Goal: Task Accomplishment & Management: Manage account settings

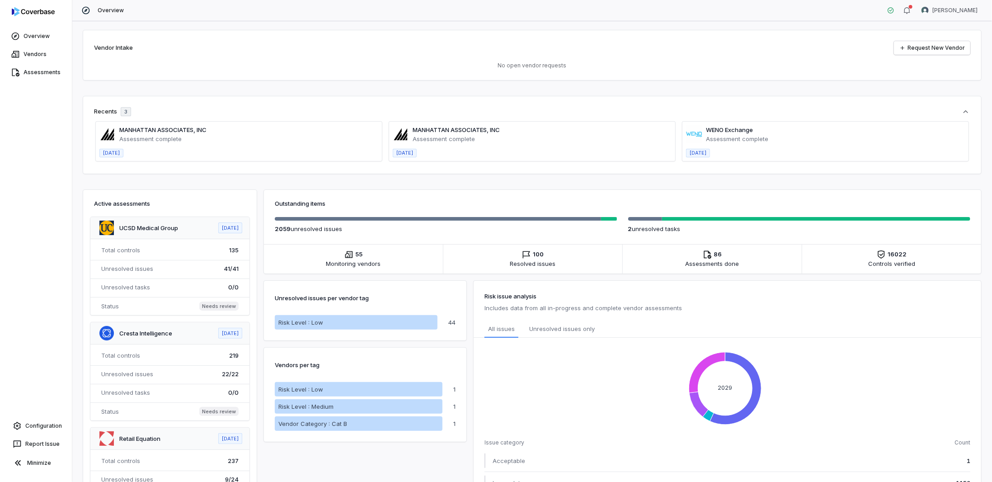
click at [201, 67] on p "No open vendor requests" at bounding box center [532, 65] width 876 height 7
click at [40, 73] on link "Assessments" at bounding box center [36, 72] width 68 height 16
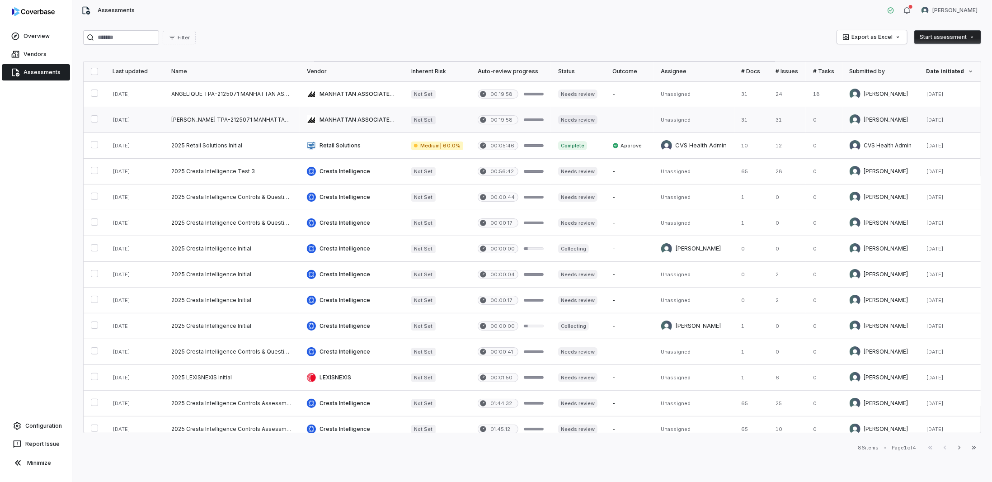
click at [257, 107] on link at bounding box center [232, 119] width 136 height 25
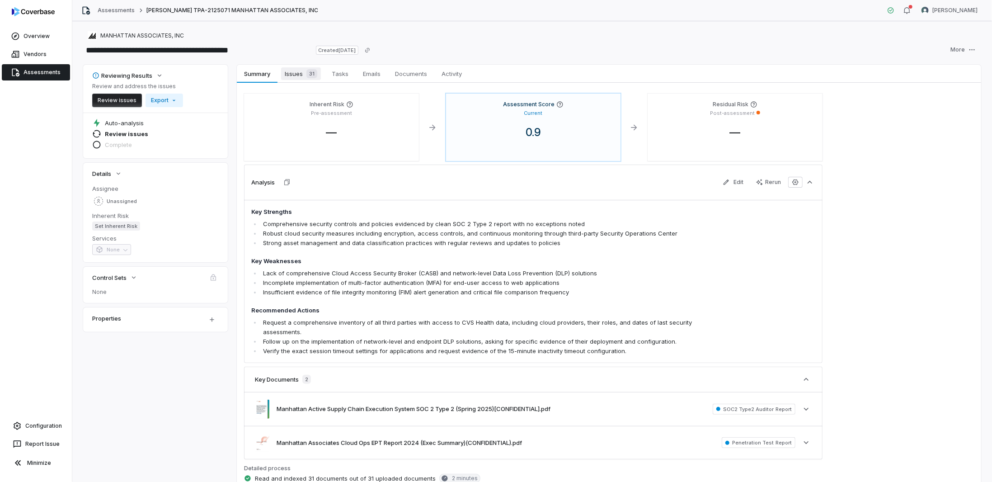
click at [298, 74] on span "Issues 31" at bounding box center [301, 73] width 40 height 13
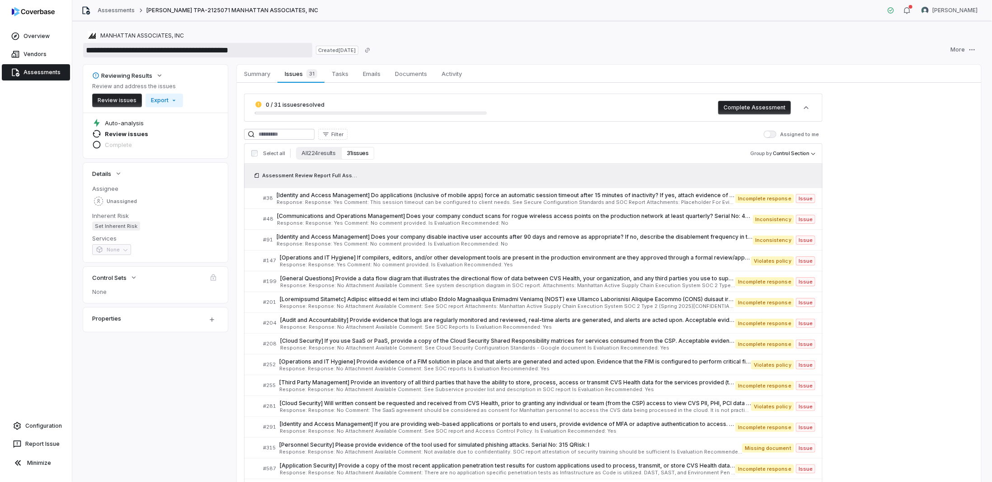
drag, startPoint x: 177, startPoint y: 50, endPoint x: 129, endPoint y: 47, distance: 48.4
click at [129, 47] on input "**********" at bounding box center [197, 50] width 229 height 14
click at [314, 196] on span "[Identity and Access Management] Do applications (inclusive of mobile apps) for…" at bounding box center [506, 195] width 459 height 7
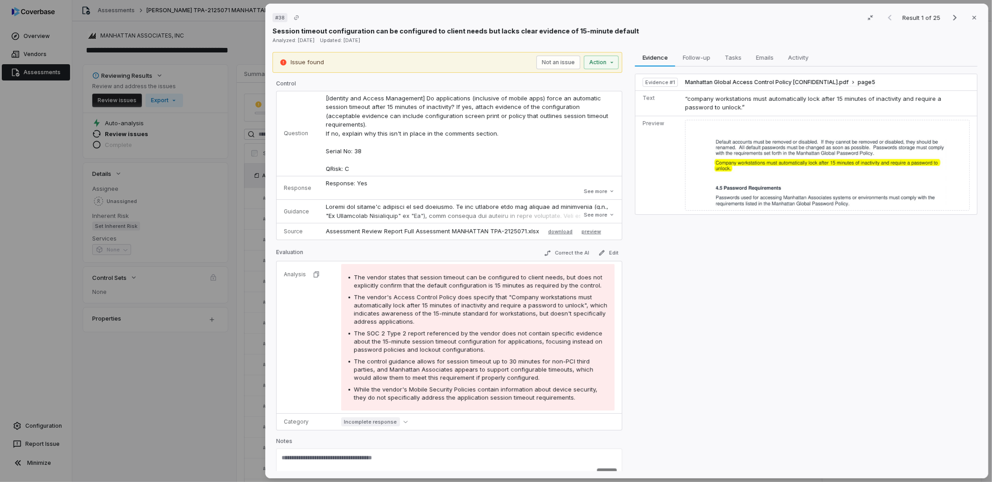
click at [185, 416] on div "# 38 Result 1 of 25 Close Session timeout configuration can be configured to cl…" at bounding box center [496, 241] width 992 height 482
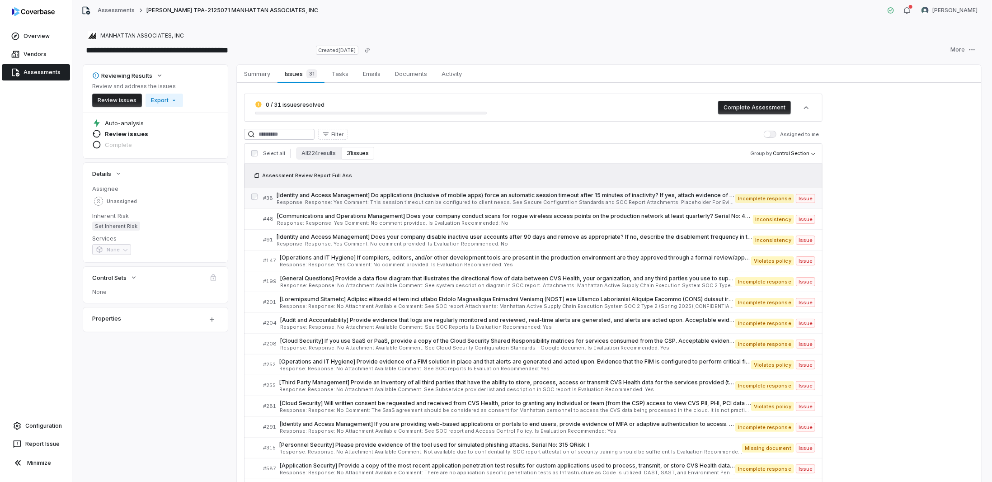
click at [414, 198] on div "[Identity and Access Management] Do applications (inclusive of mobile apps) for…" at bounding box center [506, 198] width 459 height 13
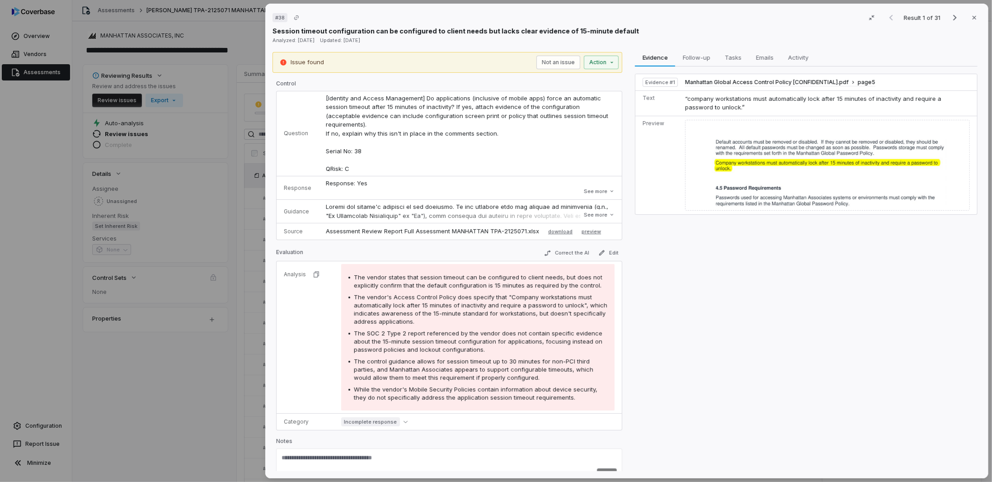
click at [194, 339] on div "# 38 Result 1 of 31 Close Session timeout configuration can be configured to cl…" at bounding box center [496, 241] width 992 height 482
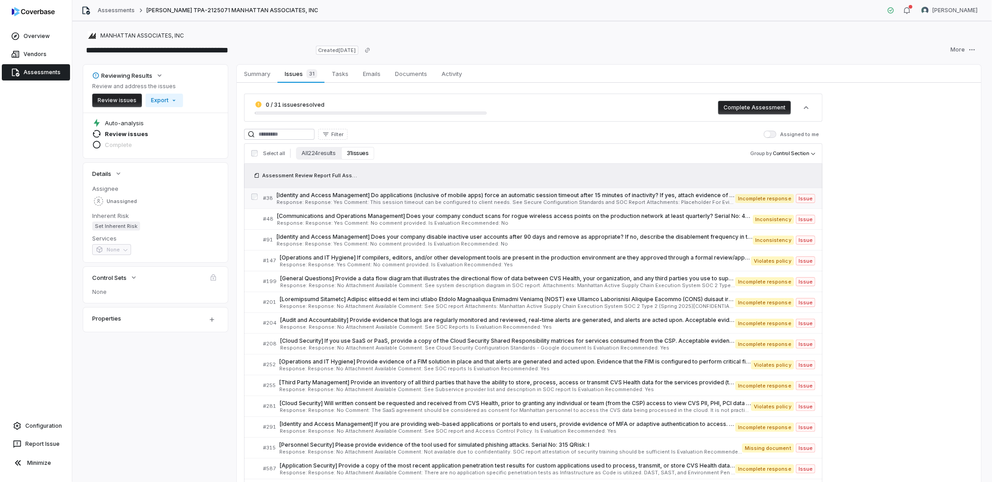
click at [339, 198] on span "[Identity and Access Management] Do applications (inclusive of mobile apps) for…" at bounding box center [506, 195] width 459 height 7
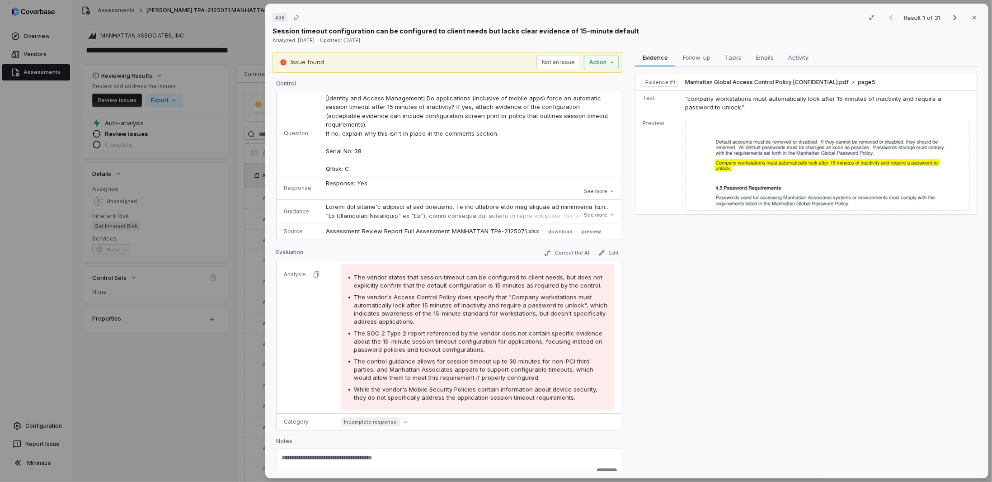
click at [174, 362] on div "# 38 Result 1 of 31 Close Session timeout configuration can be configured to cl…" at bounding box center [496, 241] width 992 height 482
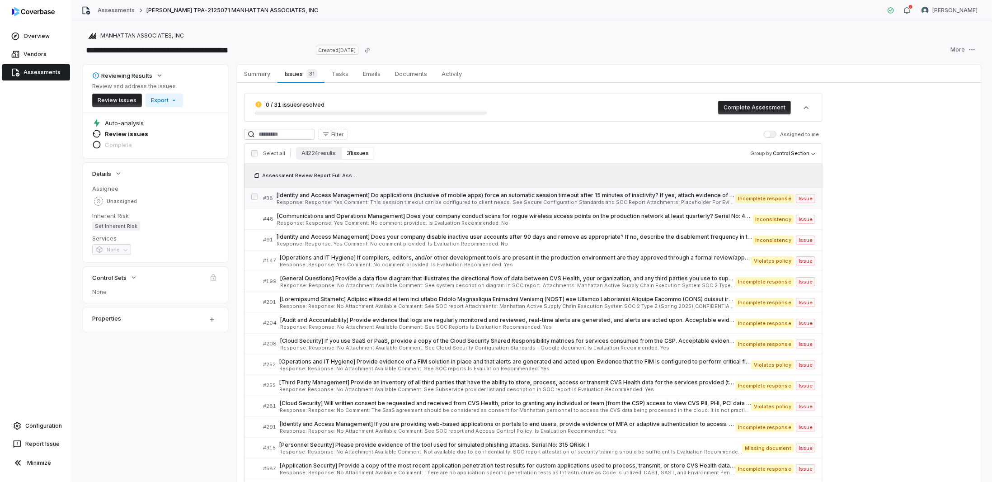
click at [609, 195] on span "[Identity and Access Management] Do applications (inclusive of mobile apps) for…" at bounding box center [506, 195] width 459 height 7
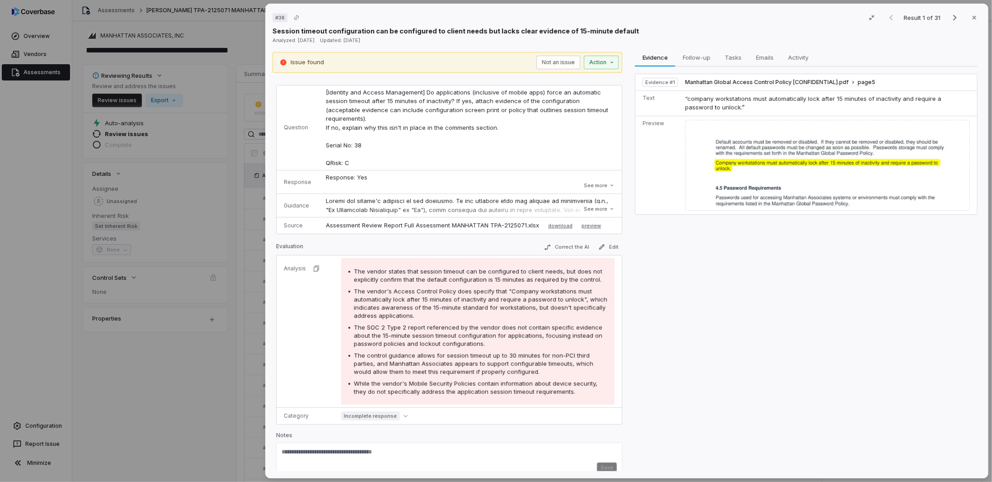
scroll to position [6, 0]
click at [154, 415] on div "# 38 Result 1 of 31 Close Session timeout configuration can be configured to cl…" at bounding box center [496, 241] width 992 height 482
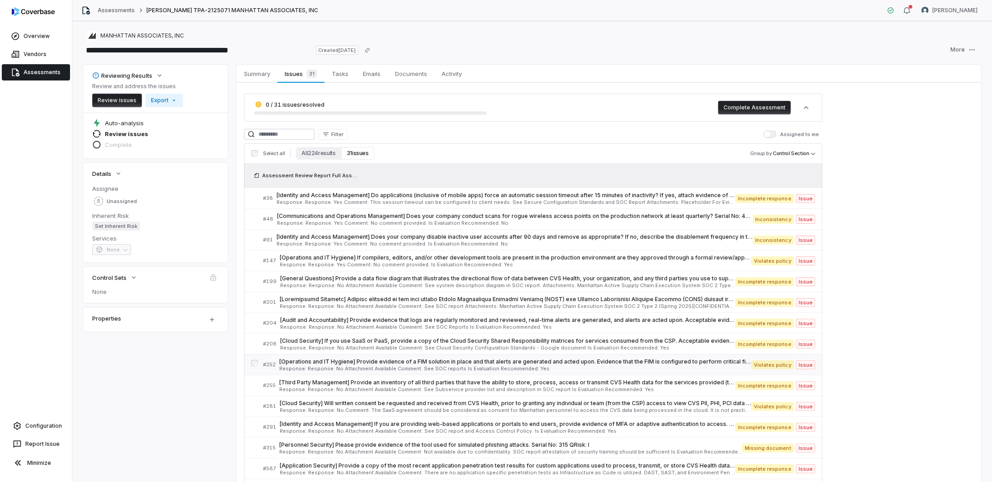
click at [387, 363] on div "[Operations and IT Hygiene] Provide evidence of a FIM solution in place and tha…" at bounding box center [515, 364] width 472 height 13
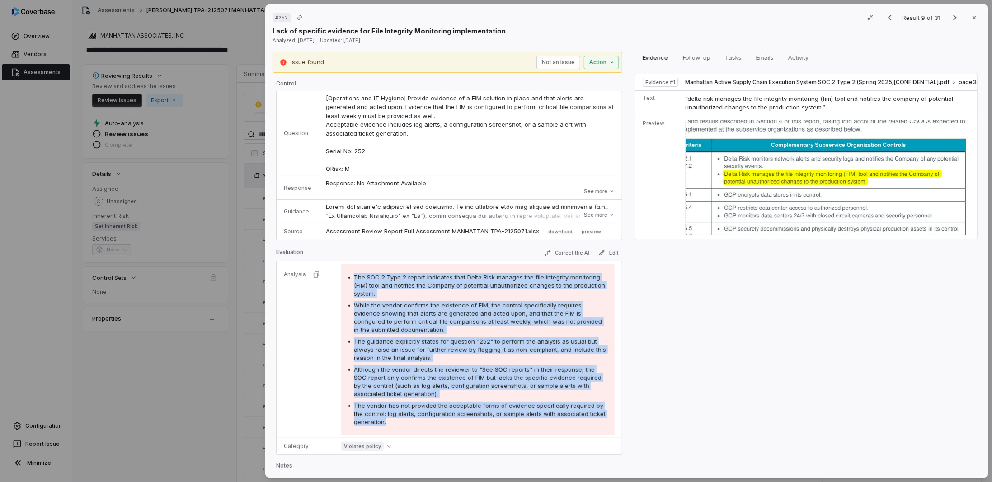
drag, startPoint x: 346, startPoint y: 273, endPoint x: 405, endPoint y: 417, distance: 154.9
click at [405, 417] on div "The SOC 2 Type 2 report indicates that Delta Risk manages the file integrity mo…" at bounding box center [477, 349] width 273 height 171
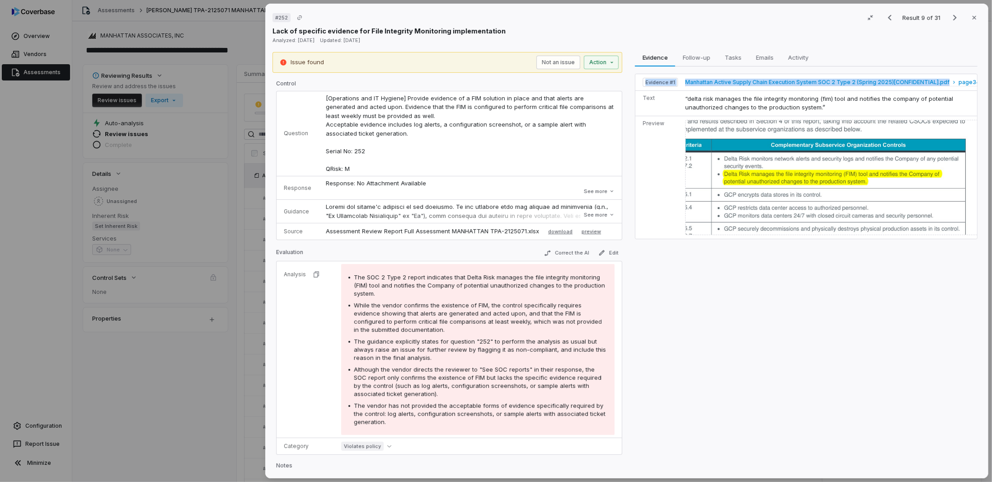
drag, startPoint x: 638, startPoint y: 79, endPoint x: 942, endPoint y: 83, distance: 304.2
click at [942, 83] on tr "Evidence # 1 Manhattan Active Supply Chain Execution System SOC 2 Type 2 (Sprin…" at bounding box center [812, 82] width 352 height 17
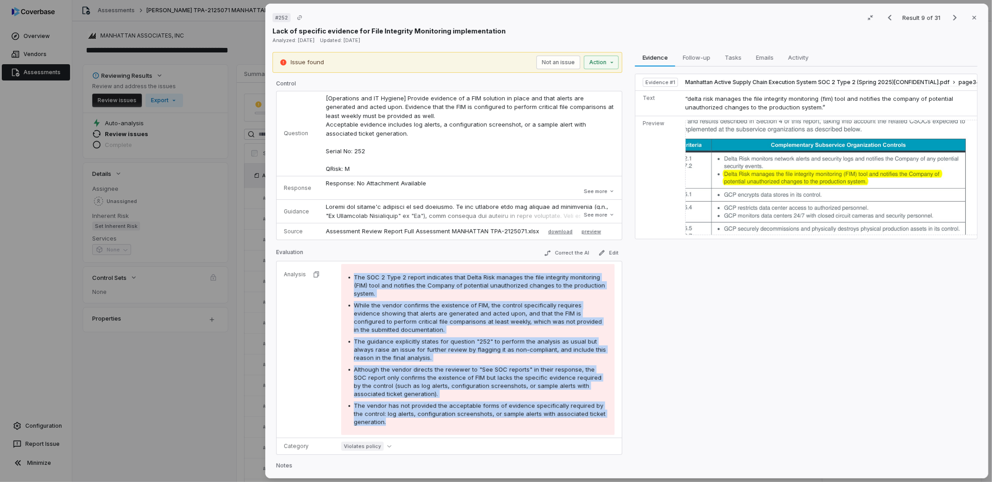
drag, startPoint x: 344, startPoint y: 271, endPoint x: 633, endPoint y: 290, distance: 289.4
click at [482, 417] on div "The SOC 2 Type 2 report indicates that Delta Risk manages the file integrity mo…" at bounding box center [477, 349] width 273 height 171
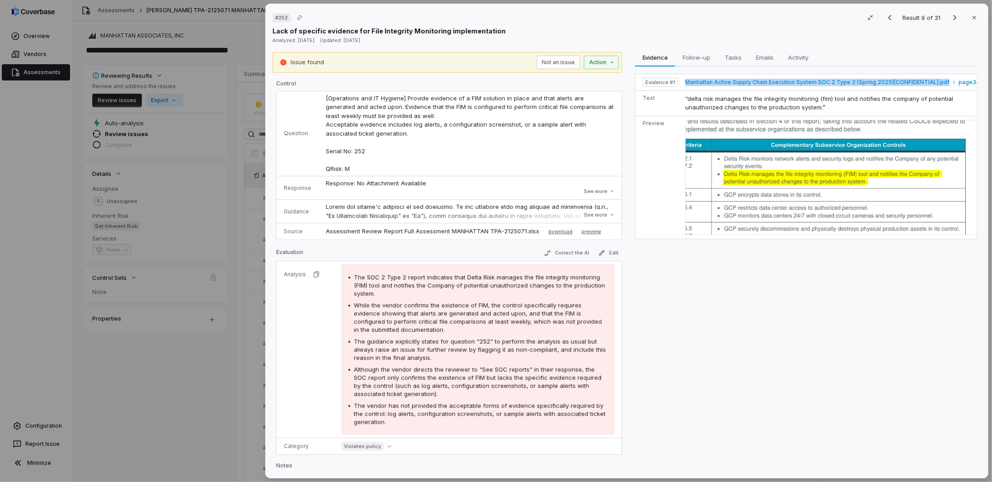
drag, startPoint x: 677, startPoint y: 77, endPoint x: 940, endPoint y: 81, distance: 263.1
click at [940, 81] on tr "Evidence # 1 Manhattan Active Supply Chain Execution System SOC 2 Type 2 (Sprin…" at bounding box center [812, 82] width 352 height 17
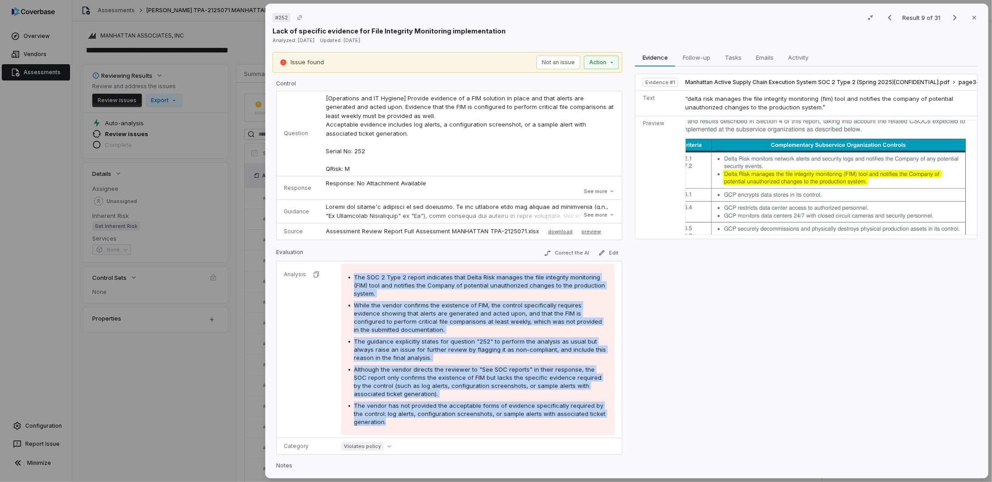
drag, startPoint x: 353, startPoint y: 271, endPoint x: 421, endPoint y: 423, distance: 166.5
click at [421, 423] on div "The SOC 2 Type 2 report indicates that Delta Risk manages the file integrity mo…" at bounding box center [477, 349] width 273 height 171
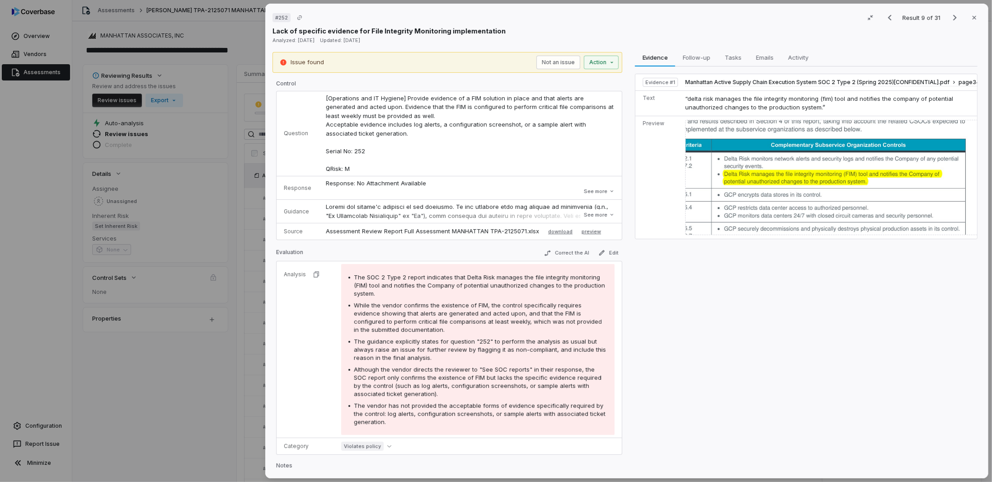
click at [162, 373] on div "# 252 Result 9 of 31 Close Lack of specific evidence for File Integrity Monitor…" at bounding box center [496, 241] width 992 height 482
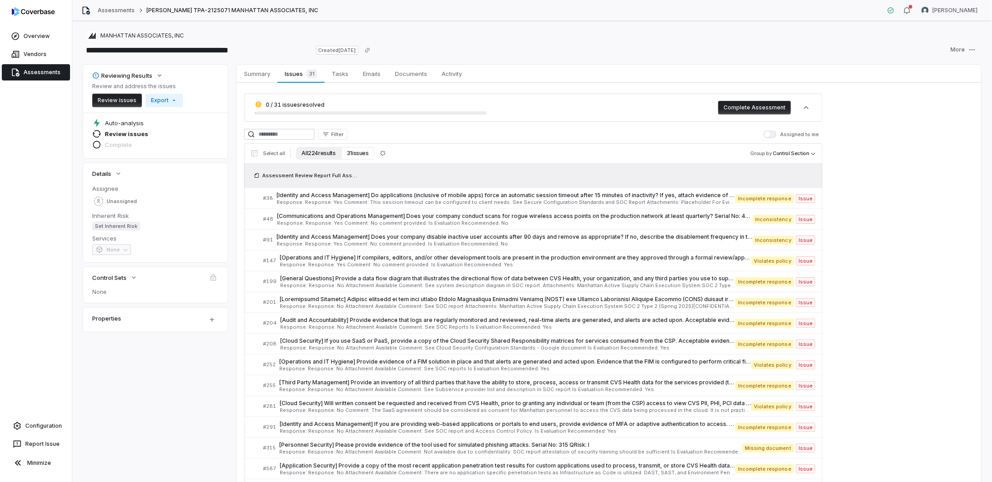
click at [306, 152] on button "All 224 results" at bounding box center [318, 153] width 45 height 13
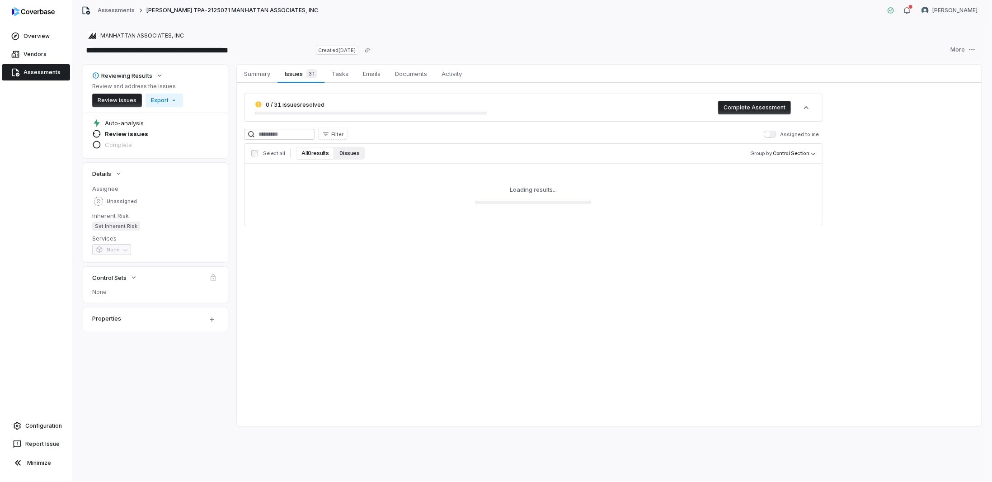
click at [346, 155] on button "0 issues" at bounding box center [349, 153] width 31 height 13
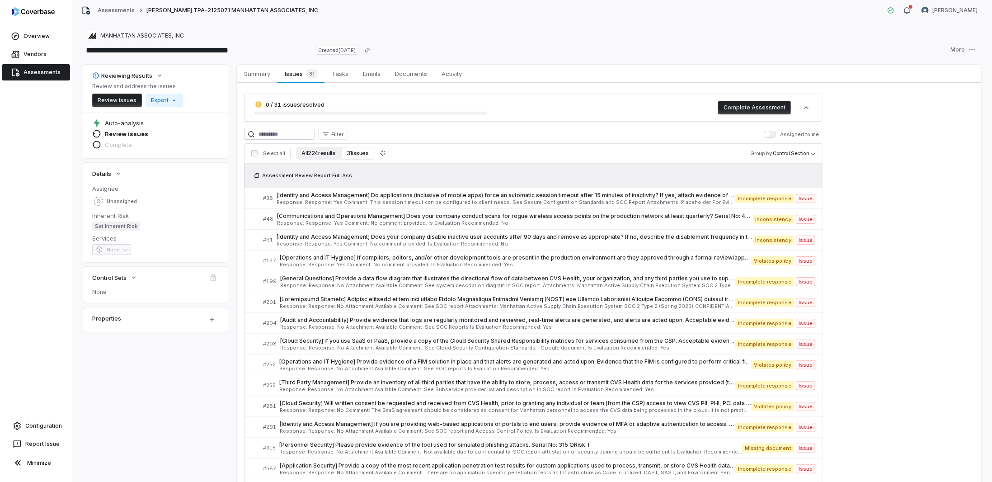
click at [319, 154] on button "All 224 results" at bounding box center [318, 153] width 45 height 13
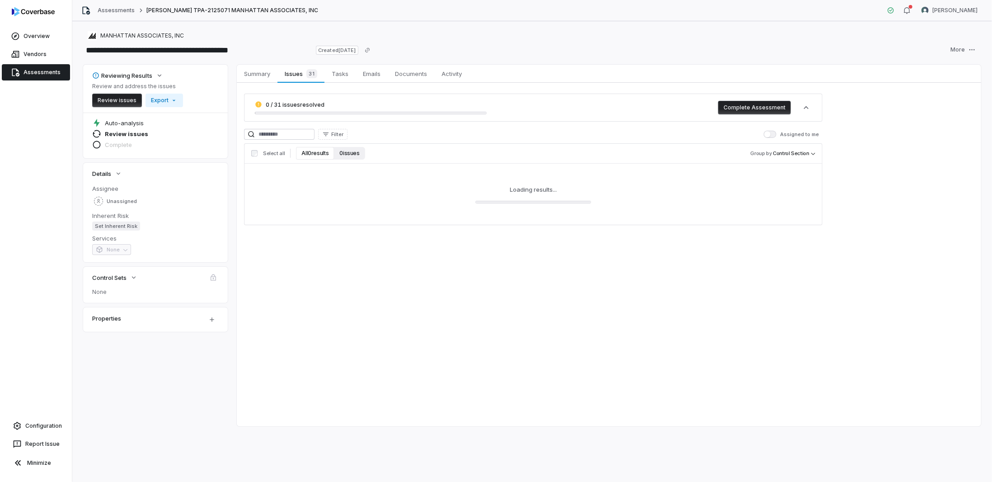
click at [351, 153] on button "0 issues" at bounding box center [349, 153] width 31 height 13
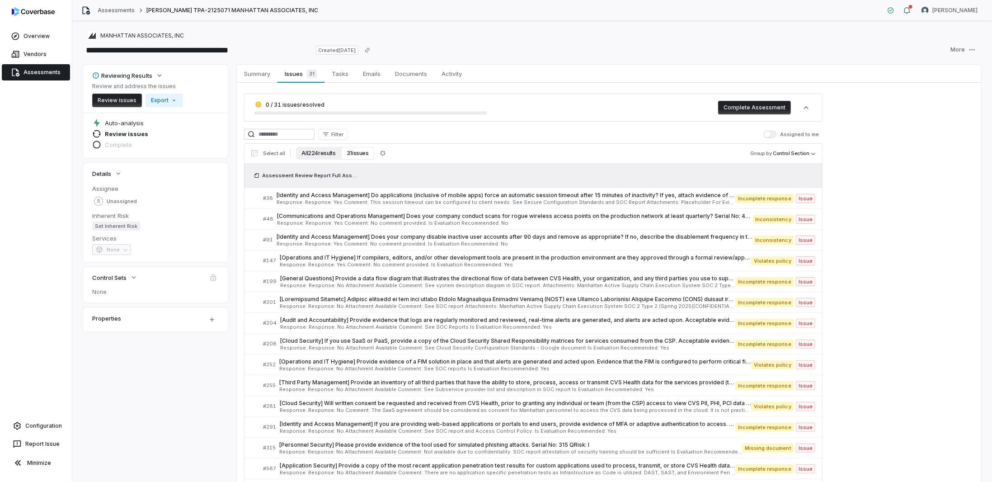
click at [312, 153] on button "All 224 results" at bounding box center [318, 153] width 45 height 13
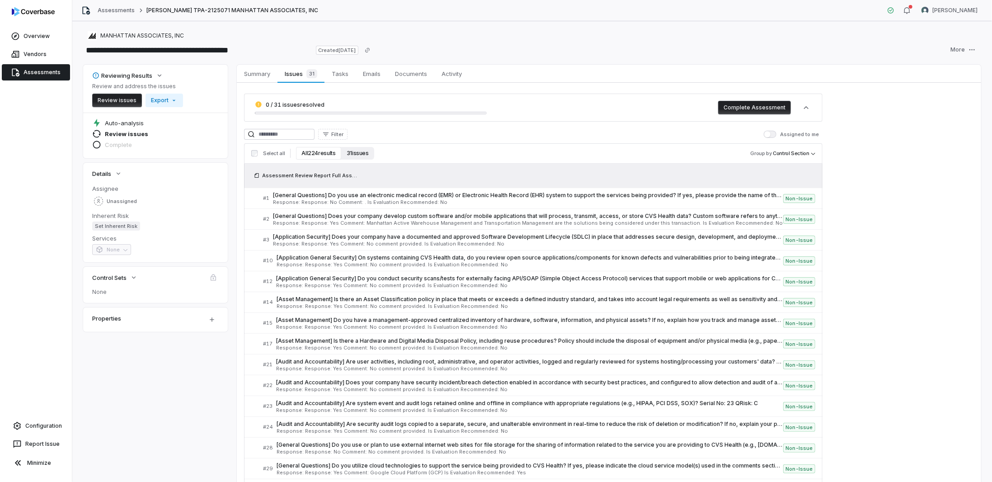
click at [357, 153] on button "31 issues" at bounding box center [357, 153] width 33 height 13
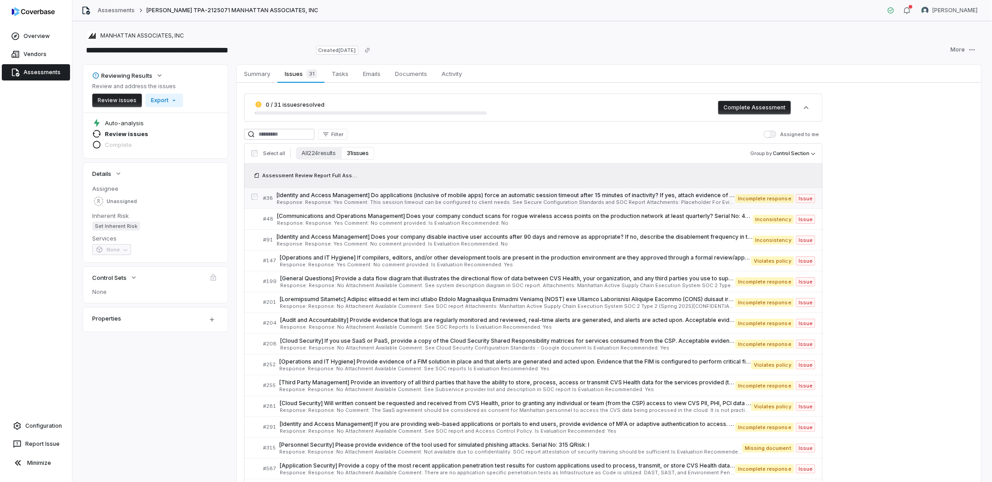
click at [388, 197] on span "[Identity and Access Management] Do applications (inclusive of mobile apps) for…" at bounding box center [506, 195] width 459 height 7
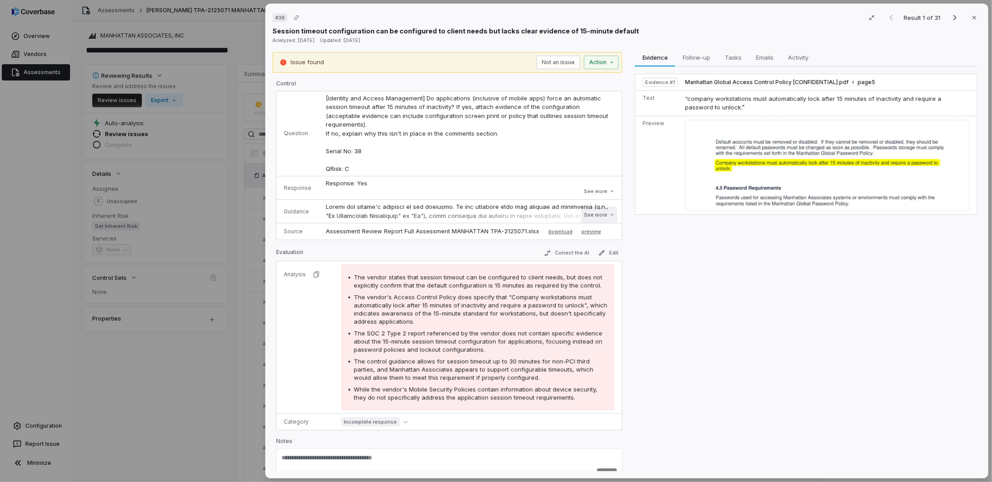
click at [594, 207] on button "See more" at bounding box center [599, 215] width 36 height 16
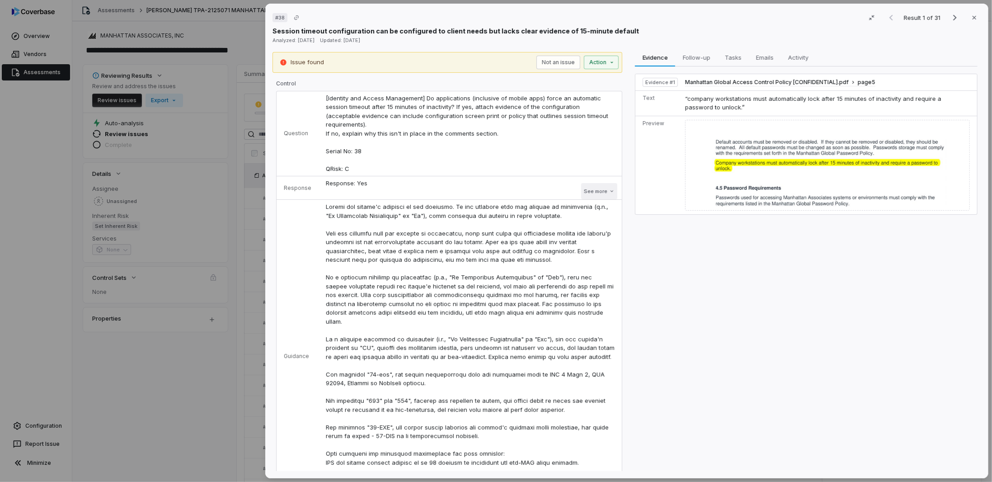
click at [584, 184] on button "See more" at bounding box center [599, 191] width 36 height 16
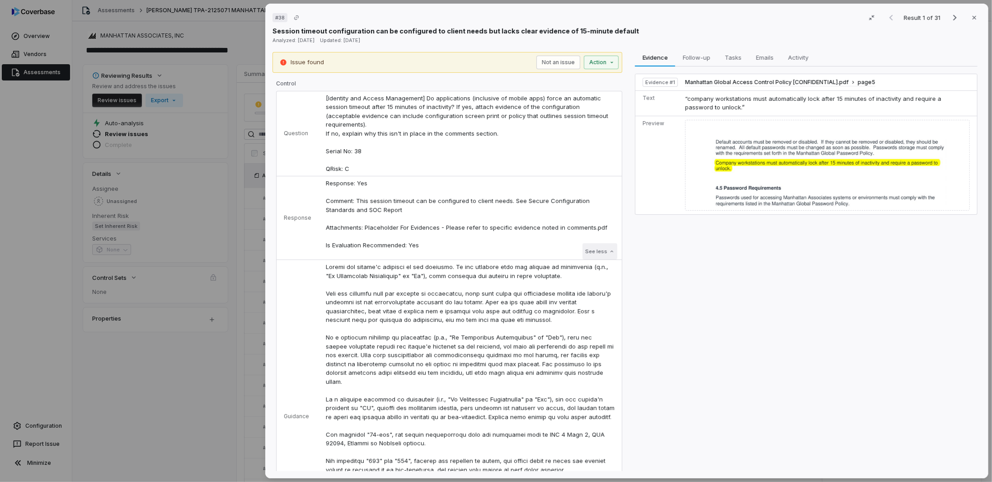
click at [593, 243] on button "See less" at bounding box center [600, 251] width 35 height 16
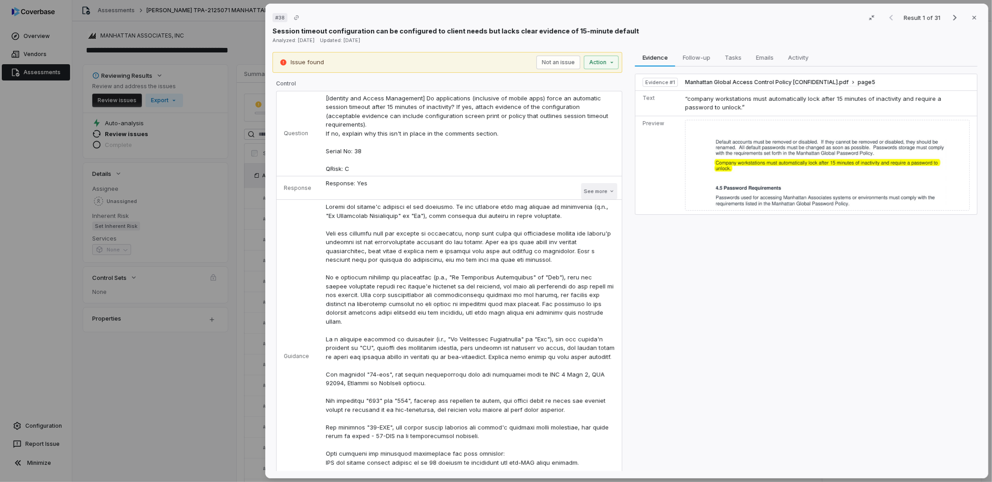
click at [587, 183] on button "See more" at bounding box center [599, 191] width 36 height 16
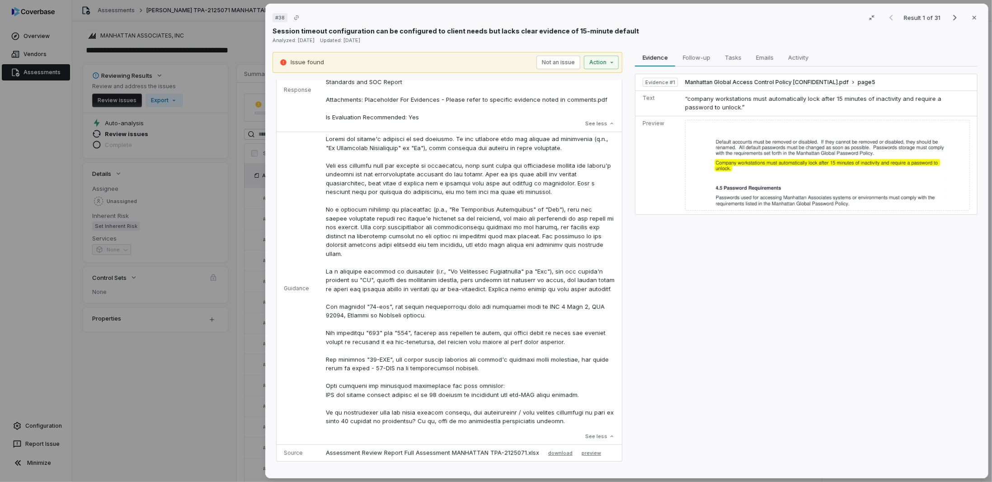
scroll to position [136, 0]
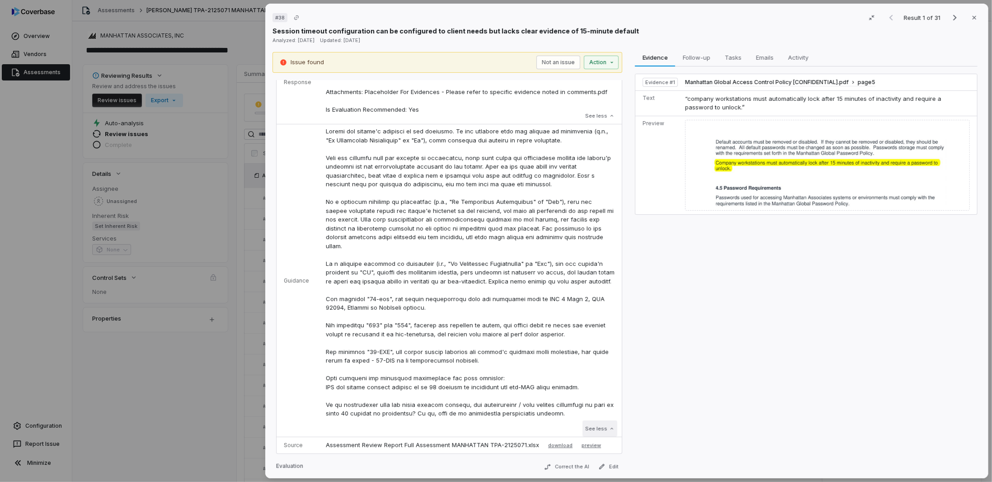
click at [598, 420] on button "See less" at bounding box center [600, 428] width 35 height 16
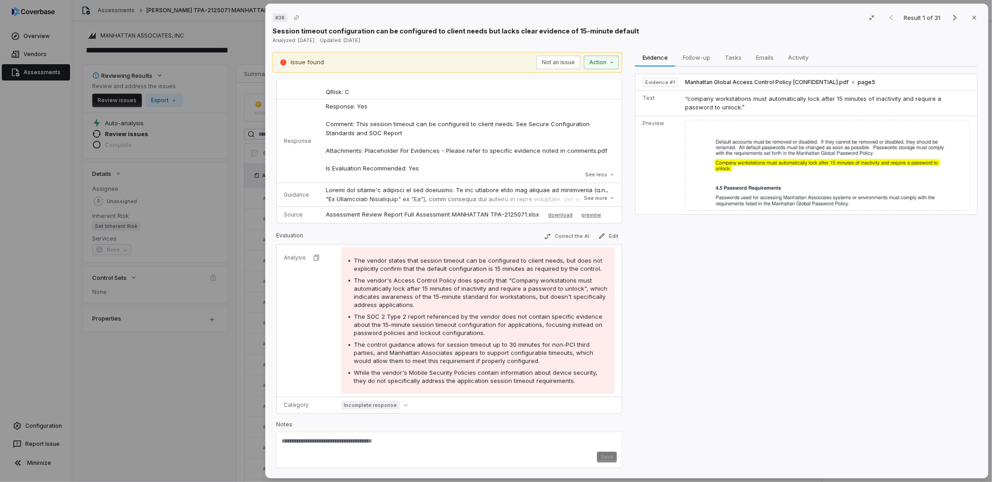
scroll to position [66, 0]
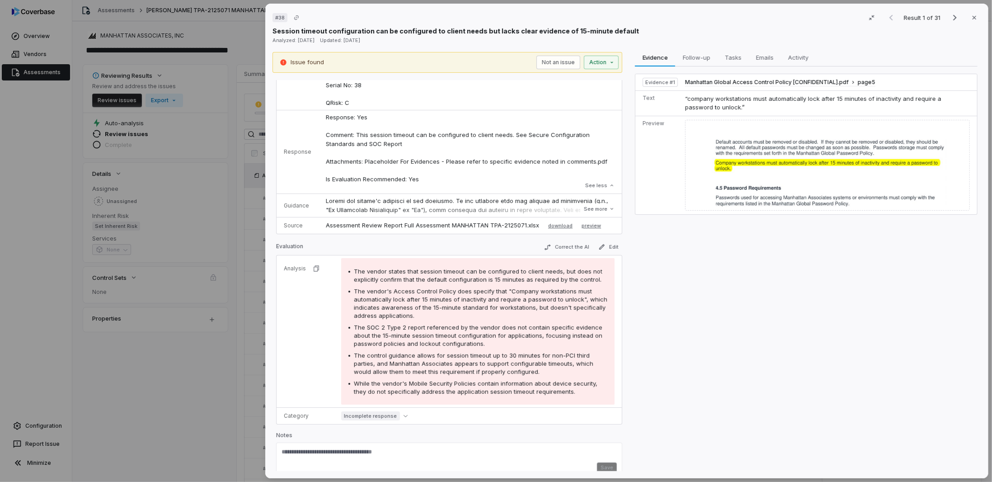
click at [106, 407] on div "# 38 Result 1 of 31 Close Session timeout configuration can be configured to cl…" at bounding box center [496, 241] width 992 height 482
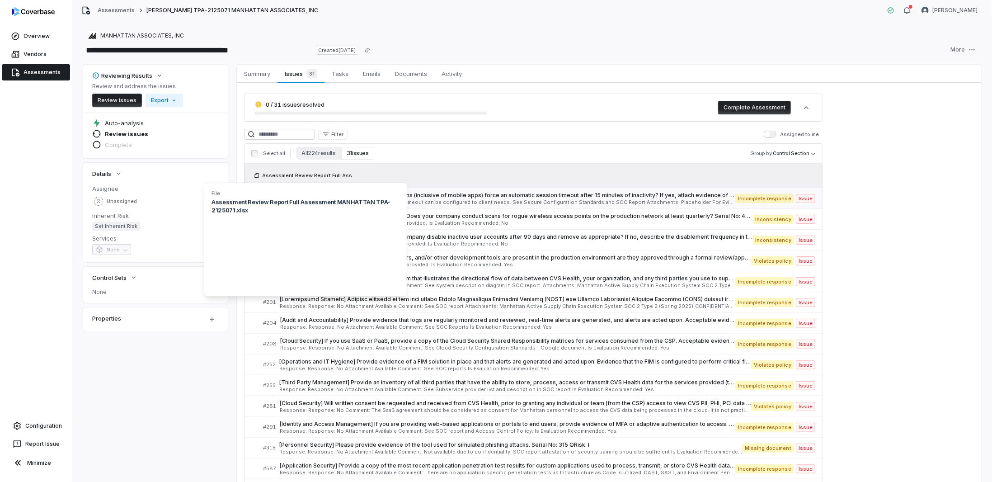
click at [507, 200] on span "Response: Response: Yes Comment: This session timeout can be configured to clie…" at bounding box center [506, 202] width 459 height 5
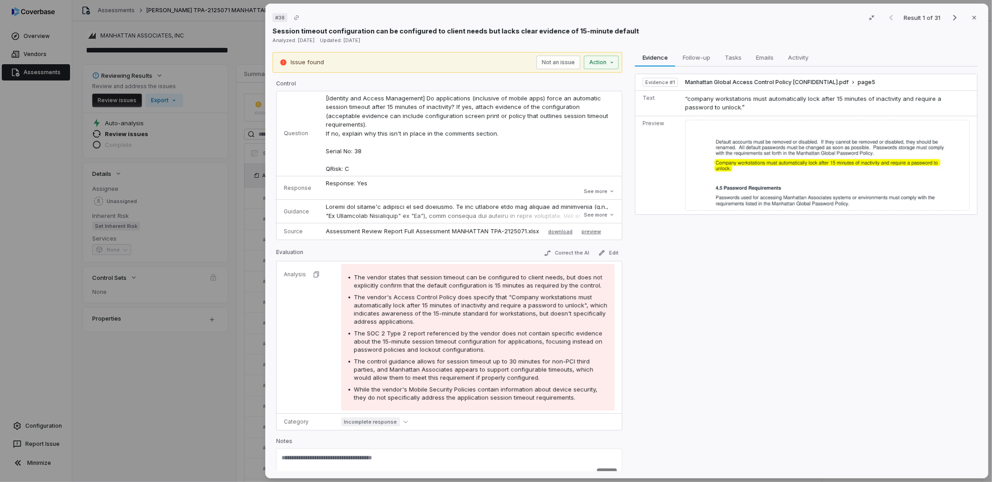
click at [203, 353] on div "# 38 Result 1 of 31 Close Session timeout configuration can be configured to cl…" at bounding box center [496, 241] width 992 height 482
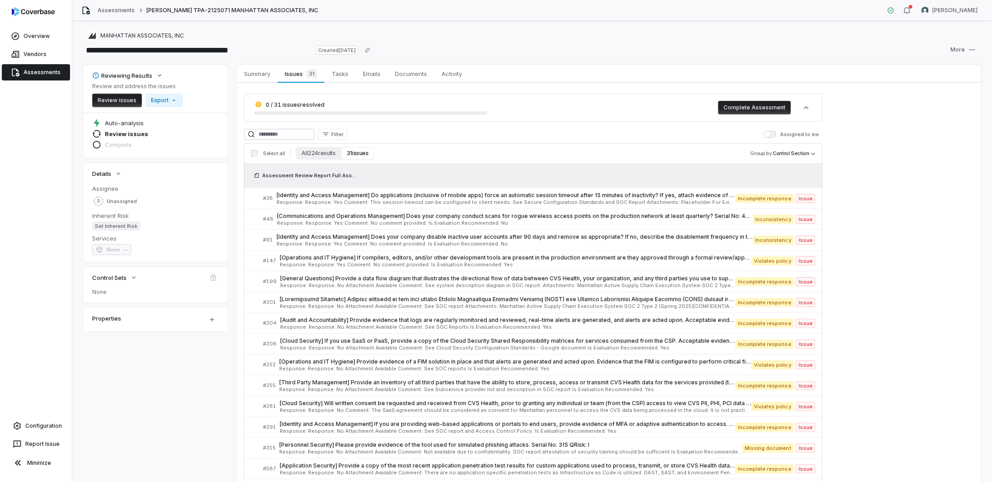
click at [43, 73] on link "Assessments" at bounding box center [36, 72] width 68 height 16
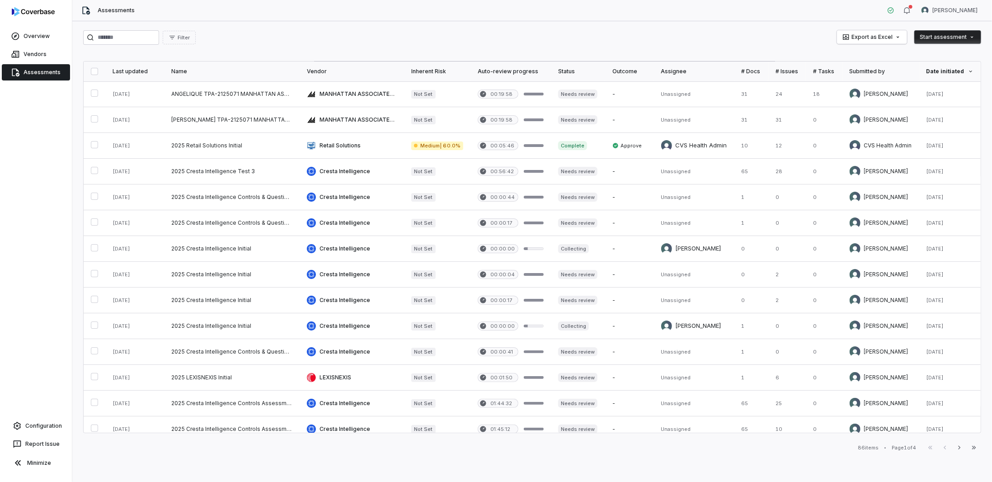
click at [183, 66] on th "Name" at bounding box center [232, 71] width 136 height 20
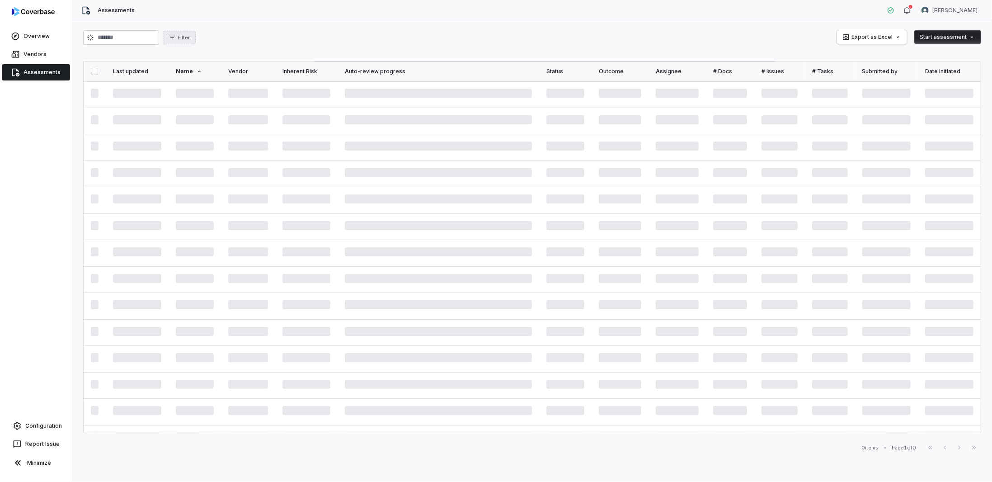
click at [190, 40] on span "Filter" at bounding box center [184, 37] width 12 height 7
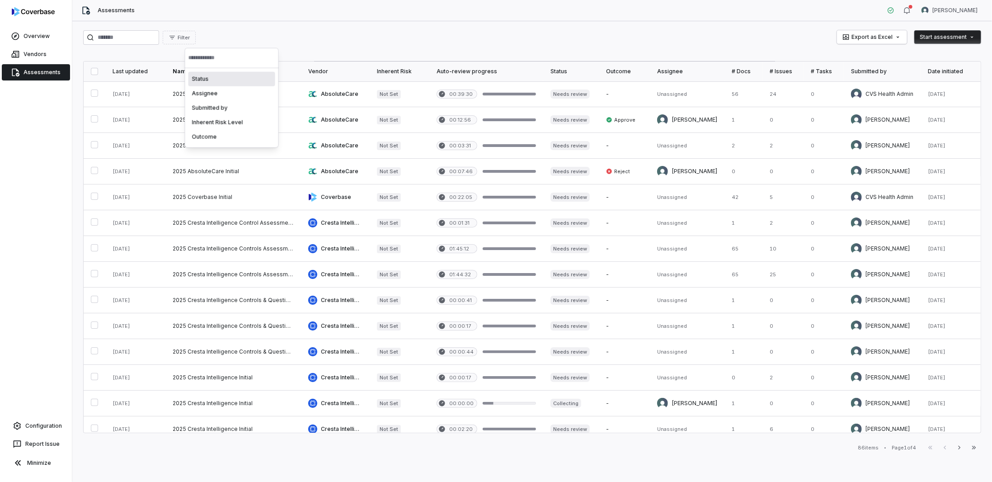
click at [283, 20] on div "Assessments [PERSON_NAME]" at bounding box center [532, 10] width 920 height 21
click at [190, 35] on span "Filter" at bounding box center [184, 37] width 12 height 7
click at [206, 80] on div "Status" at bounding box center [231, 79] width 87 height 14
click at [215, 81] on p "Created" at bounding box center [210, 78] width 20 height 7
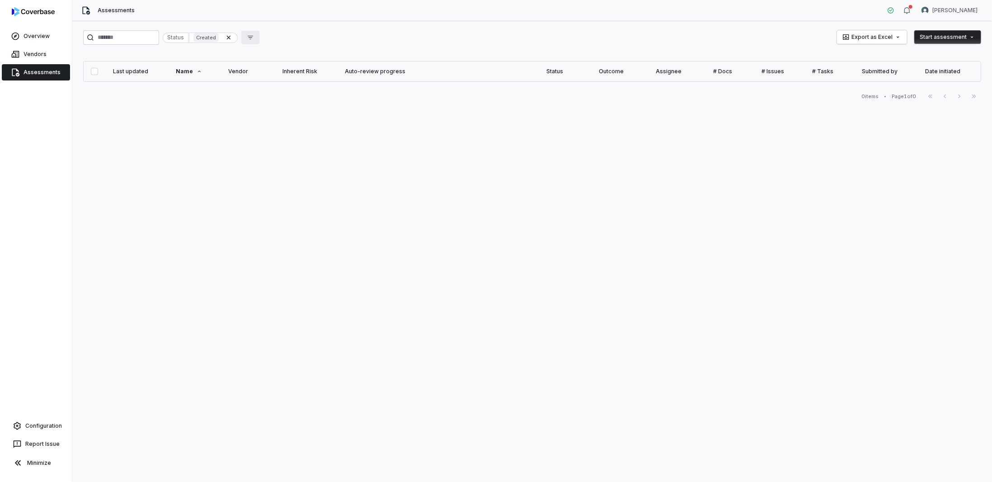
click at [254, 37] on icon "button" at bounding box center [250, 37] width 7 height 7
click at [238, 38] on div "Status Created" at bounding box center [200, 38] width 75 height 10
click at [232, 37] on icon at bounding box center [228, 37] width 7 height 7
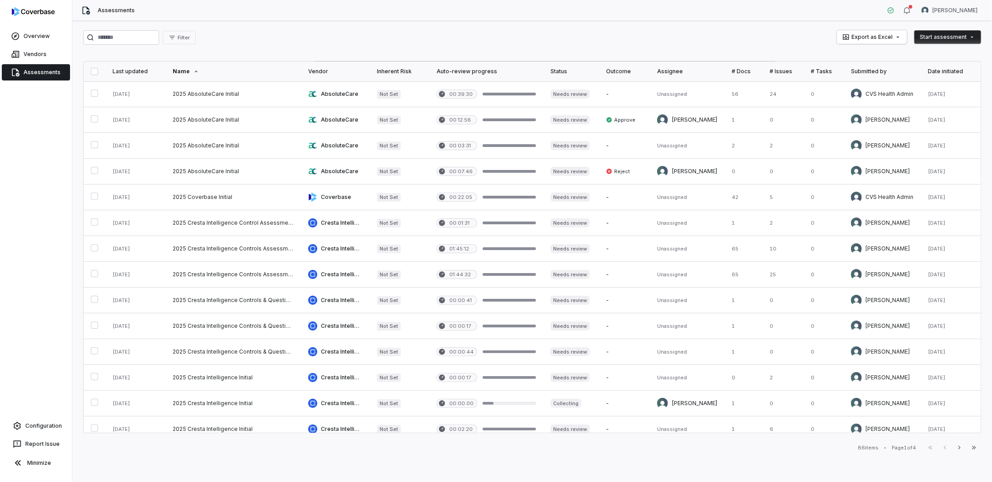
click at [951, 68] on div "Date initiated" at bounding box center [951, 71] width 46 height 7
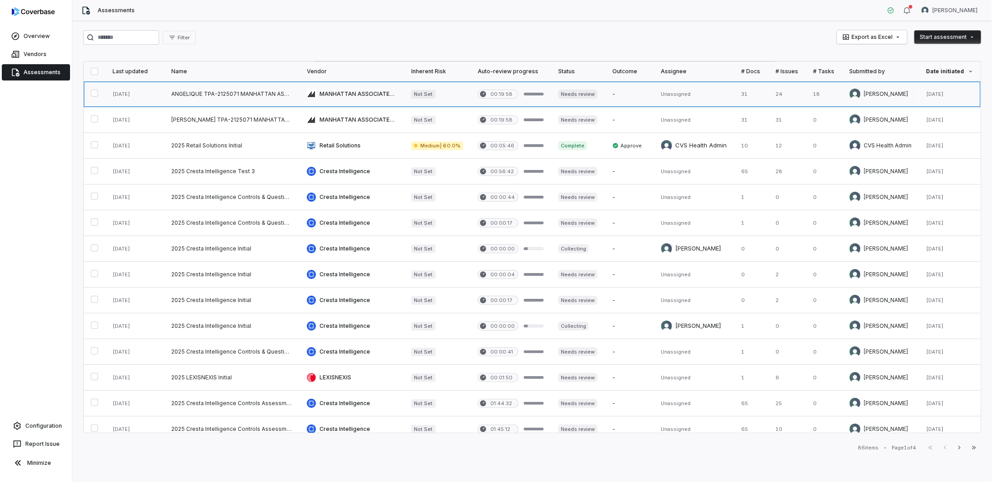
click at [190, 94] on link at bounding box center [232, 93] width 136 height 25
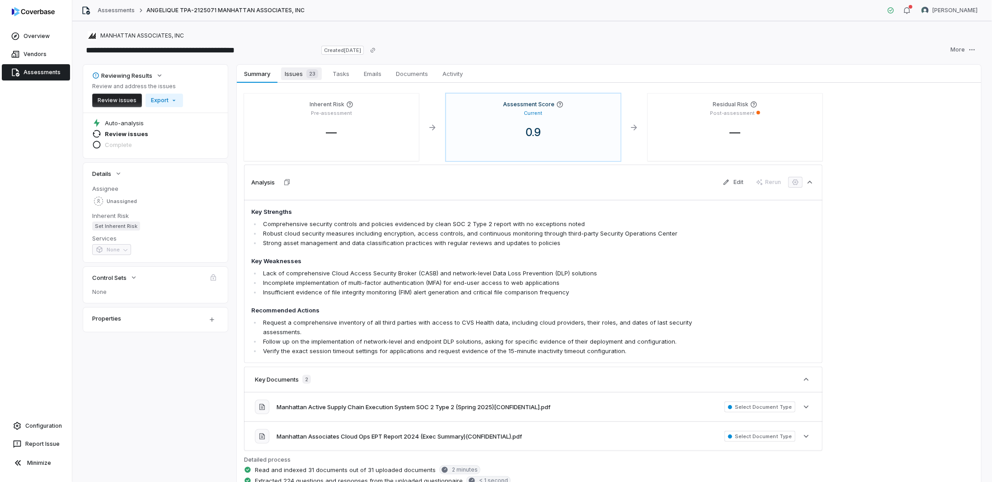
click at [299, 79] on span "Issues 23" at bounding box center [301, 73] width 41 height 13
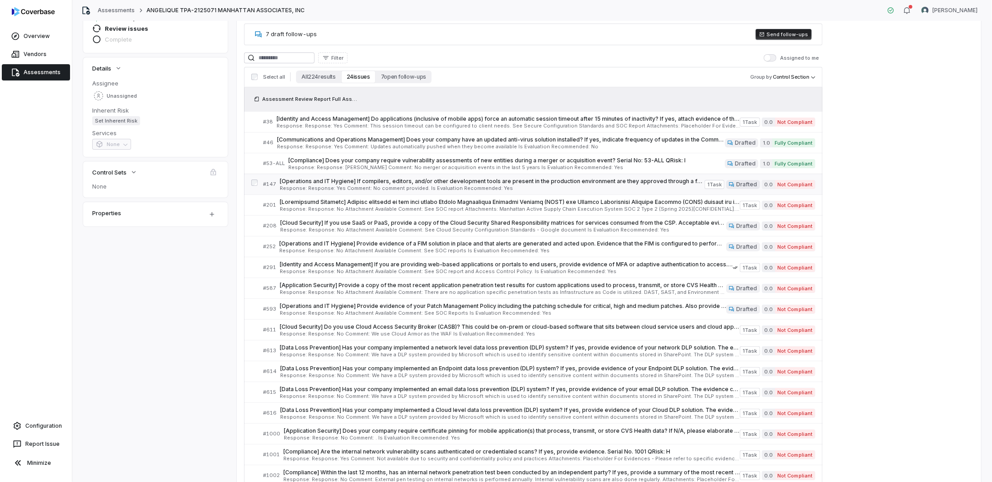
scroll to position [87, 0]
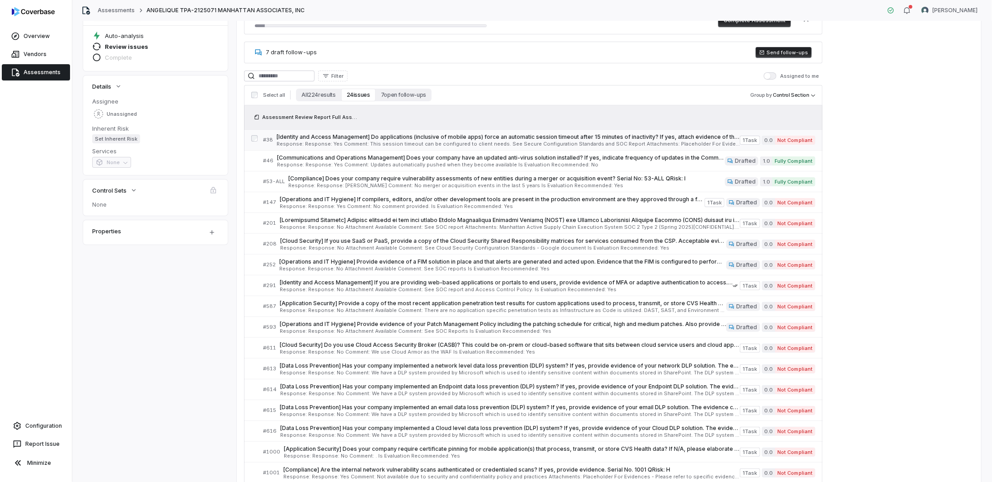
click at [254, 141] on div at bounding box center [254, 139] width 6 height 9
click at [255, 163] on div at bounding box center [254, 160] width 6 height 9
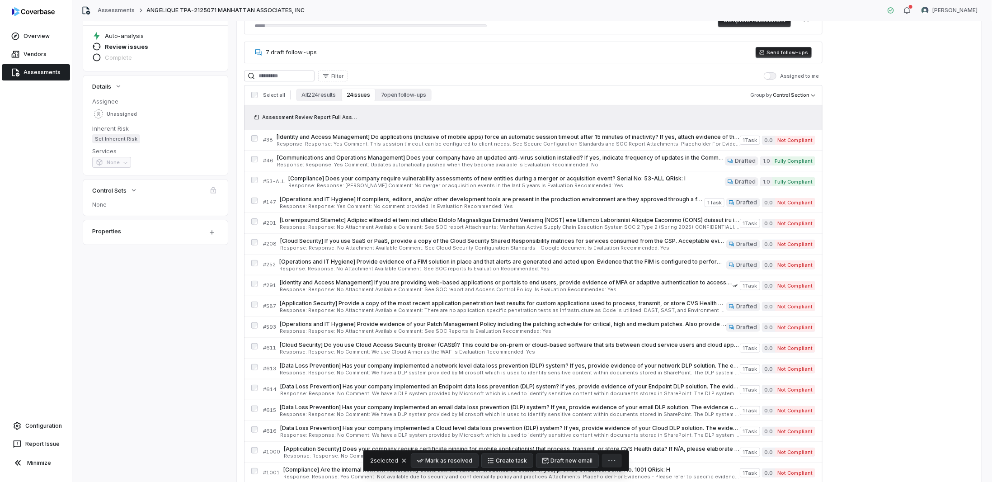
click at [613, 462] on icon "button" at bounding box center [612, 460] width 9 height 9
click at [617, 460] on button "button" at bounding box center [612, 461] width 20 height 14
click at [613, 463] on icon "button" at bounding box center [612, 460] width 9 height 9
click at [436, 463] on button "Mark as resolved" at bounding box center [444, 461] width 67 height 14
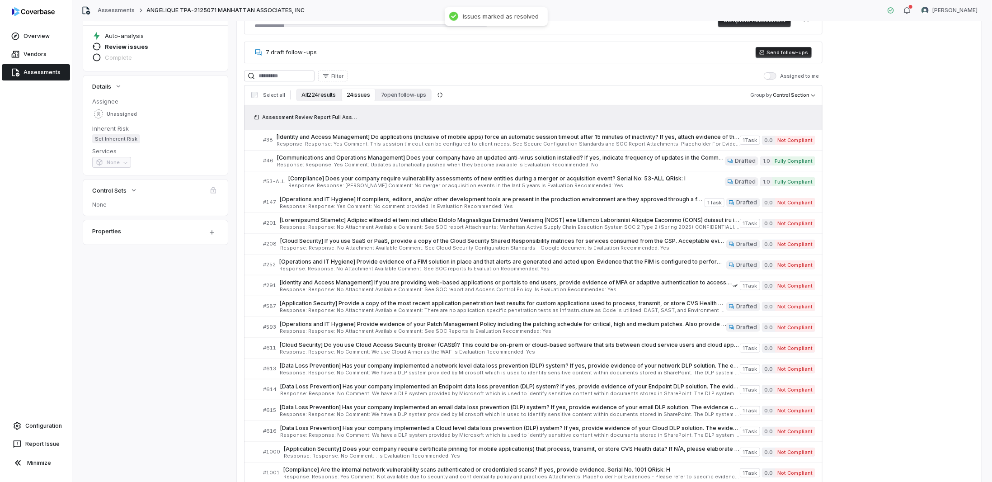
click at [311, 92] on button "All 224 results" at bounding box center [318, 95] width 45 height 13
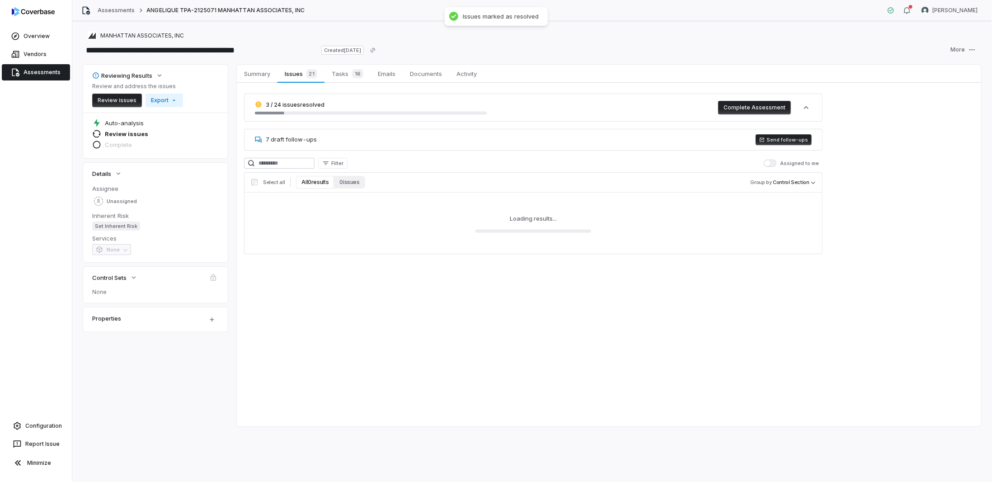
scroll to position [0, 0]
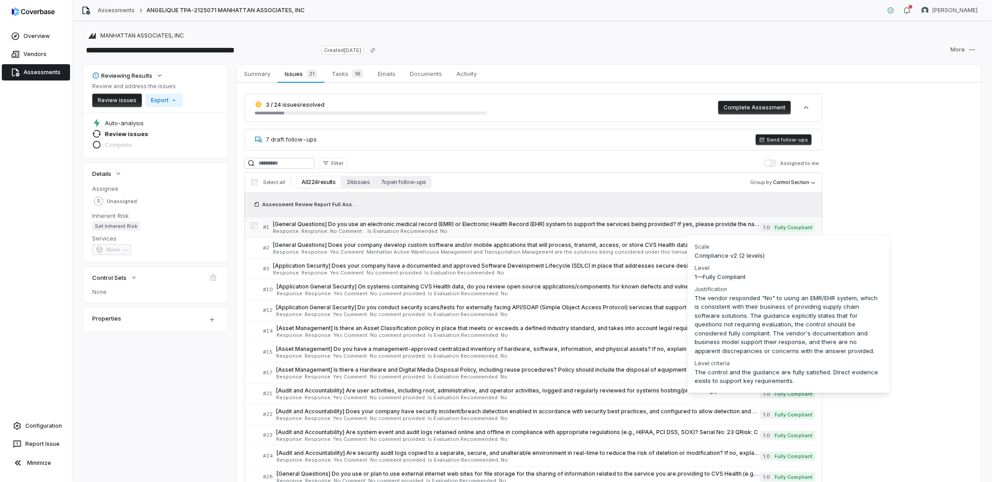
click at [789, 224] on span "Fully Compliant" at bounding box center [794, 227] width 43 height 9
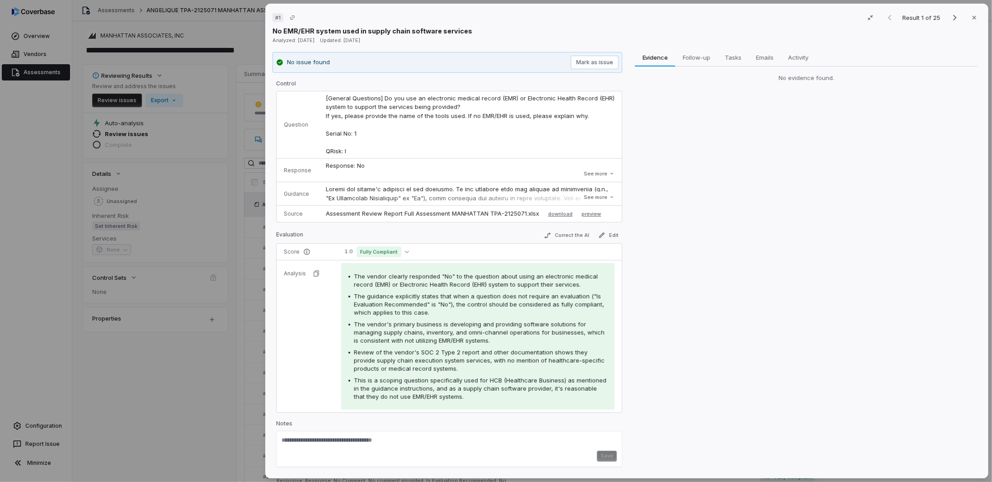
click at [217, 384] on div "# 1 Result 1 of 25 Close No EMR/EHR system used in supply chain software servic…" at bounding box center [496, 241] width 992 height 482
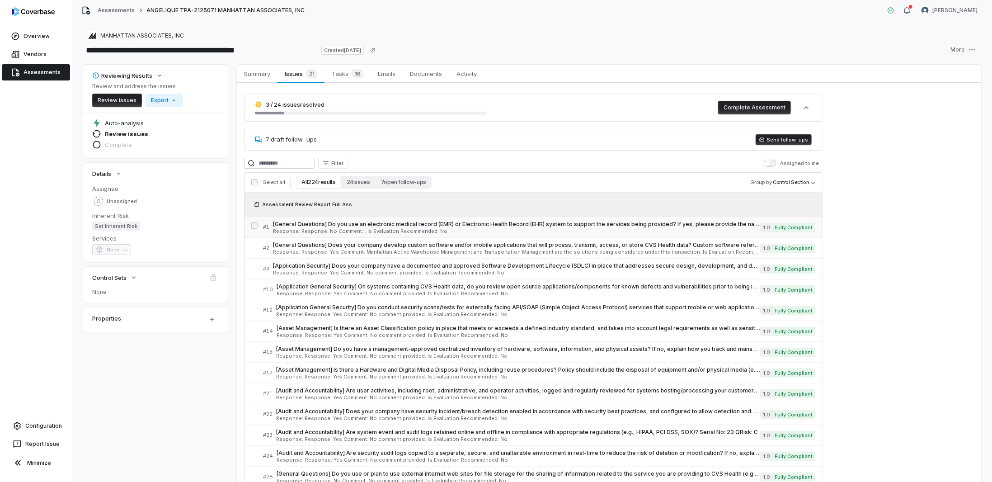
click at [253, 228] on div at bounding box center [254, 226] width 6 height 9
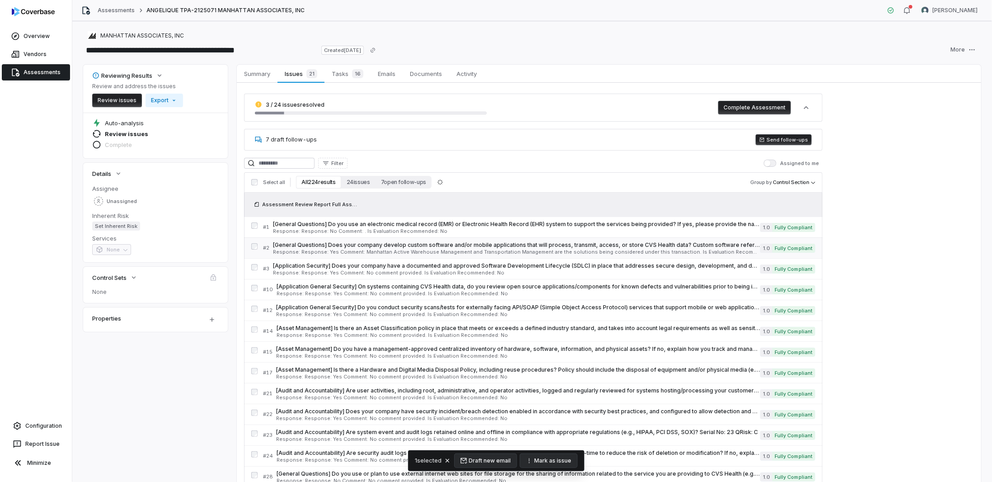
click at [250, 245] on div "# 2 [General Questions] Does your company develop custom software and/or mobile…" at bounding box center [533, 247] width 579 height 21
click at [551, 463] on button "Mark as issue" at bounding box center [549, 461] width 57 height 14
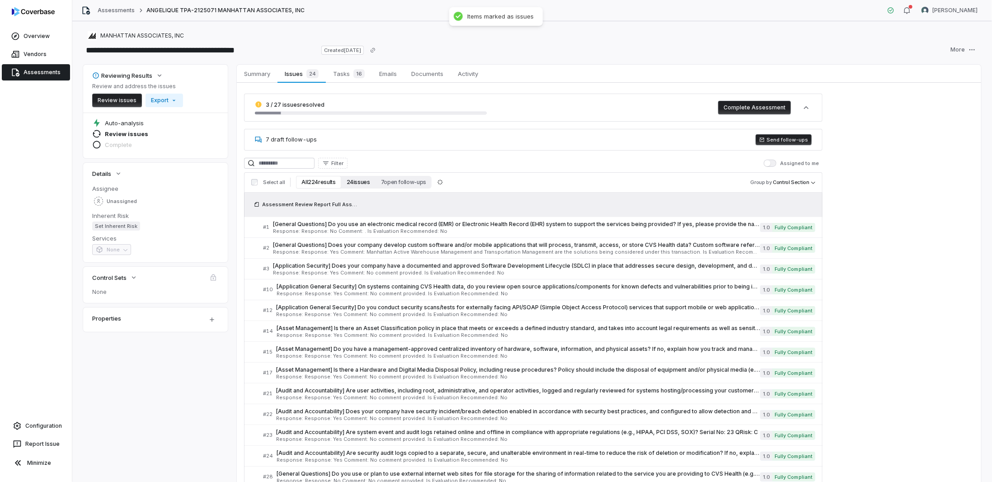
click at [359, 179] on button "24 issues" at bounding box center [358, 182] width 34 height 13
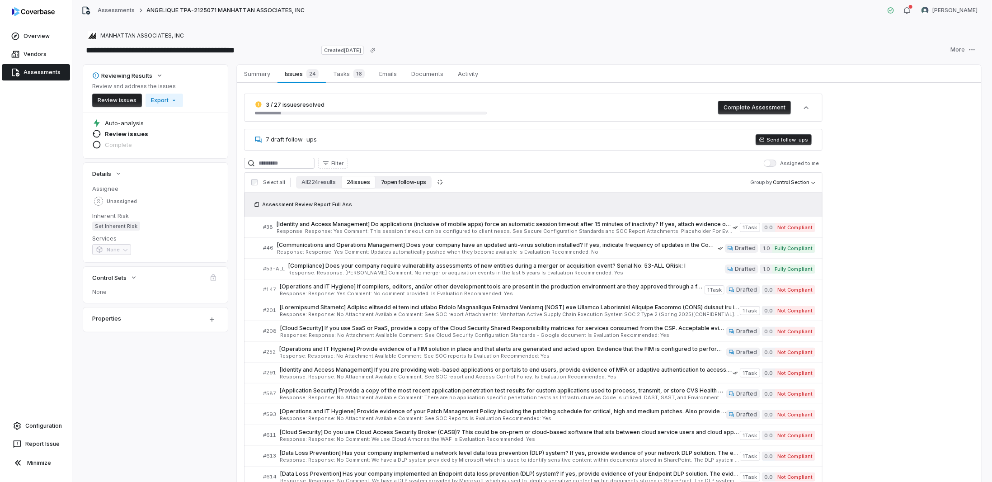
click at [393, 180] on button "7 open follow-ups" at bounding box center [404, 182] width 56 height 13
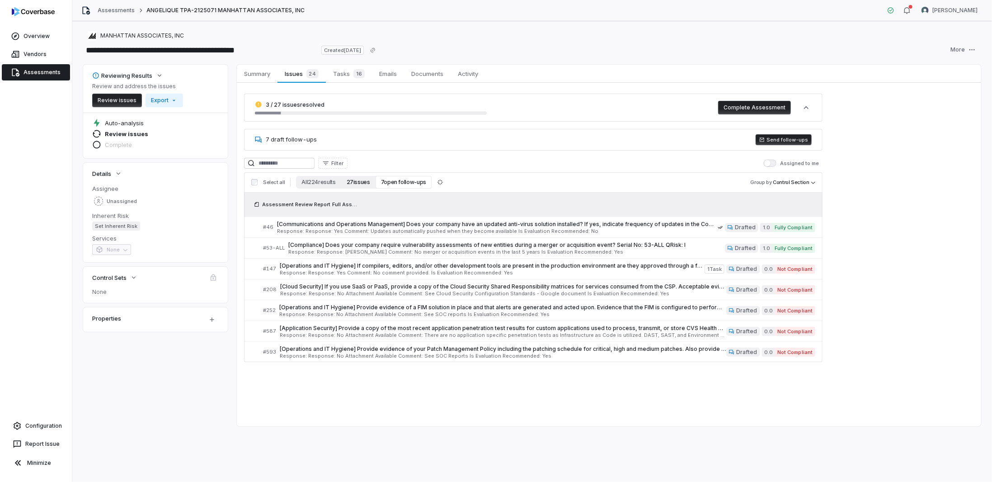
click at [365, 182] on button "27 issues" at bounding box center [358, 182] width 34 height 13
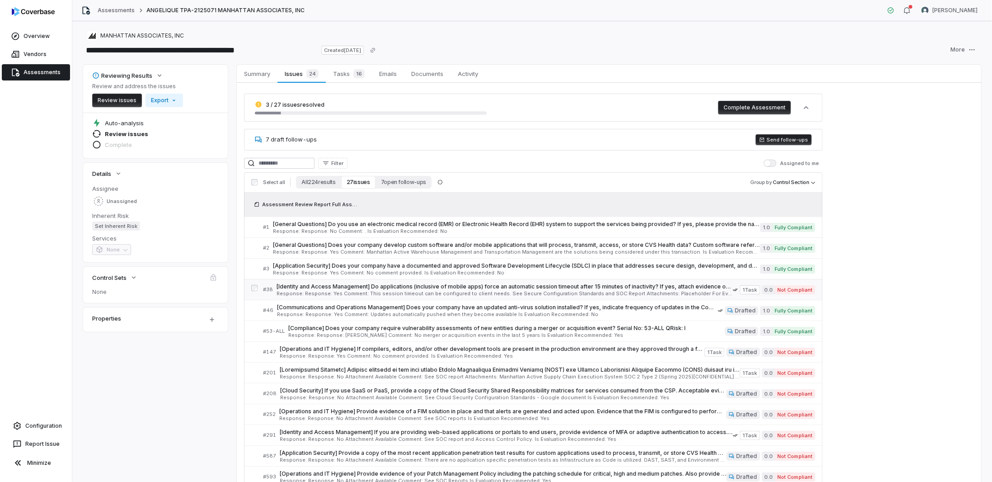
click at [394, 283] on span "[Identity and Access Management] Do applications (inclusive of mobile apps) for…" at bounding box center [505, 286] width 456 height 7
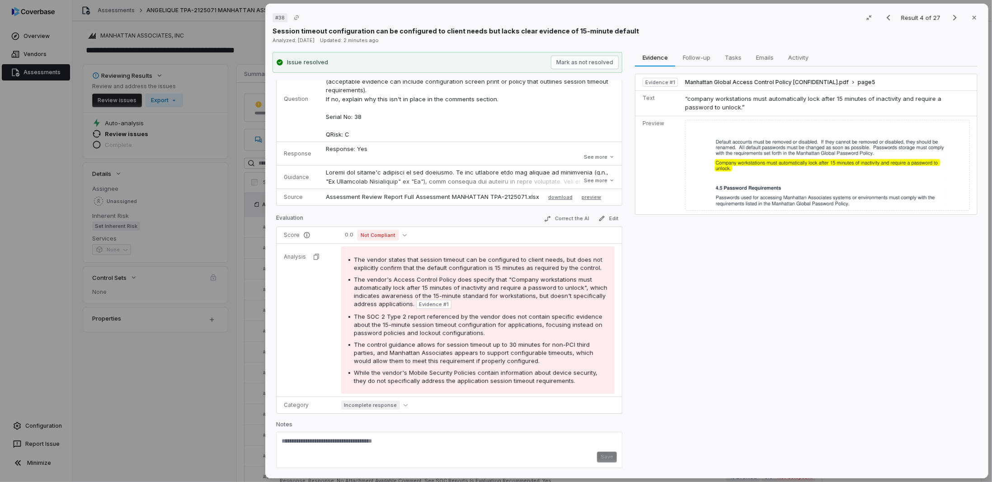
scroll to position [24, 0]
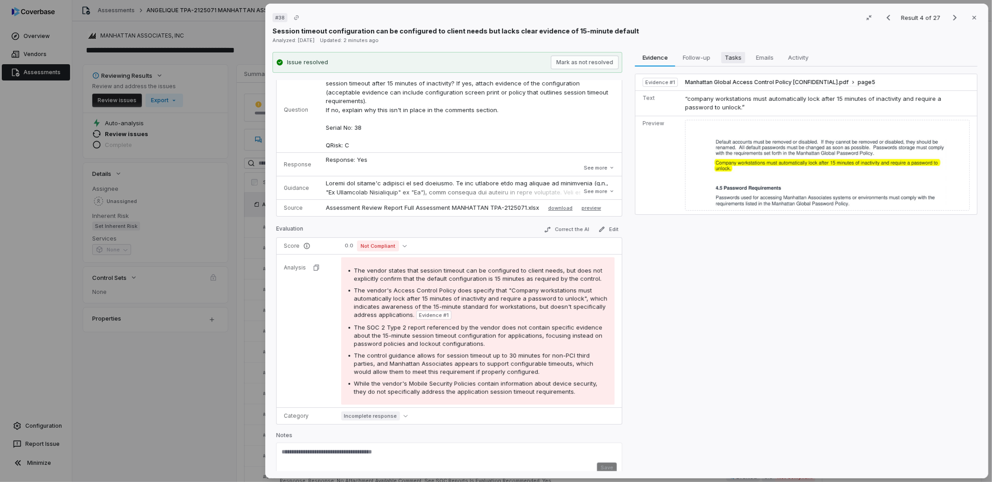
click at [738, 56] on span "Tasks" at bounding box center [733, 58] width 24 height 12
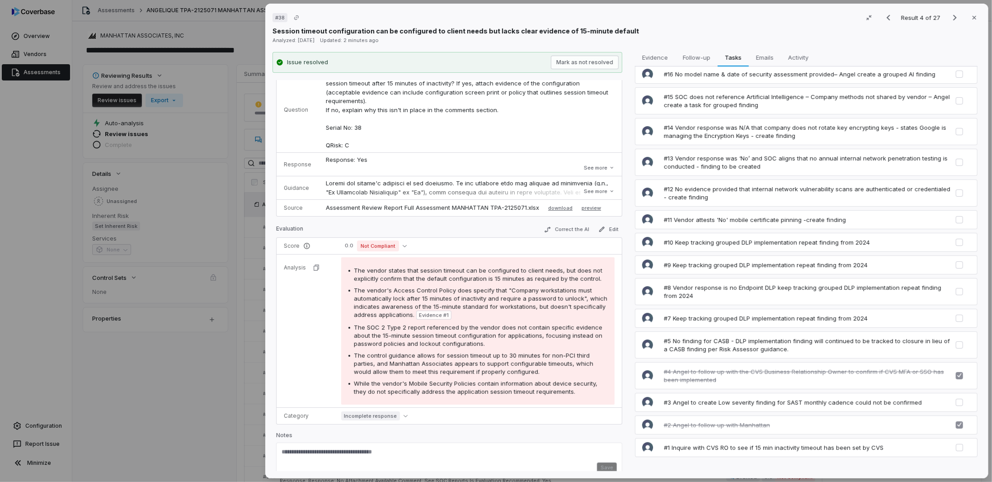
scroll to position [0, 0]
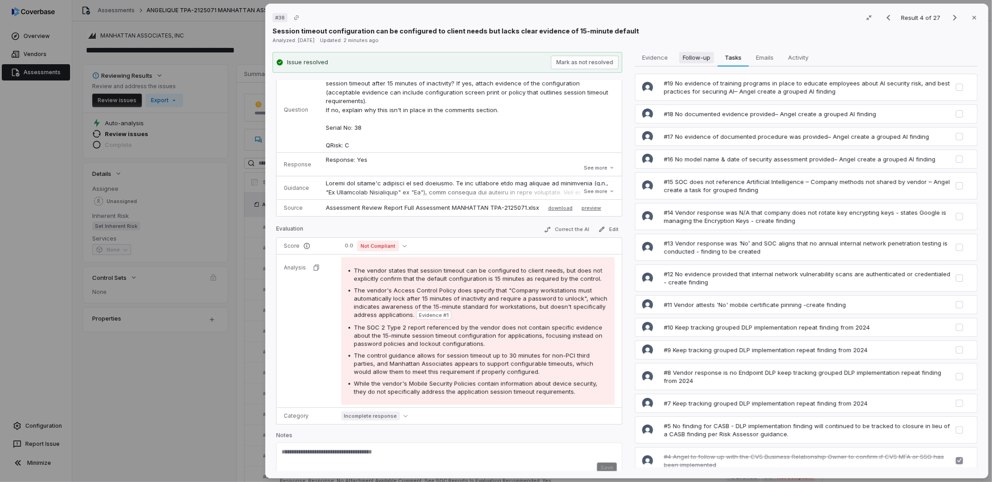
click at [702, 62] on span "Follow-up" at bounding box center [696, 58] width 35 height 12
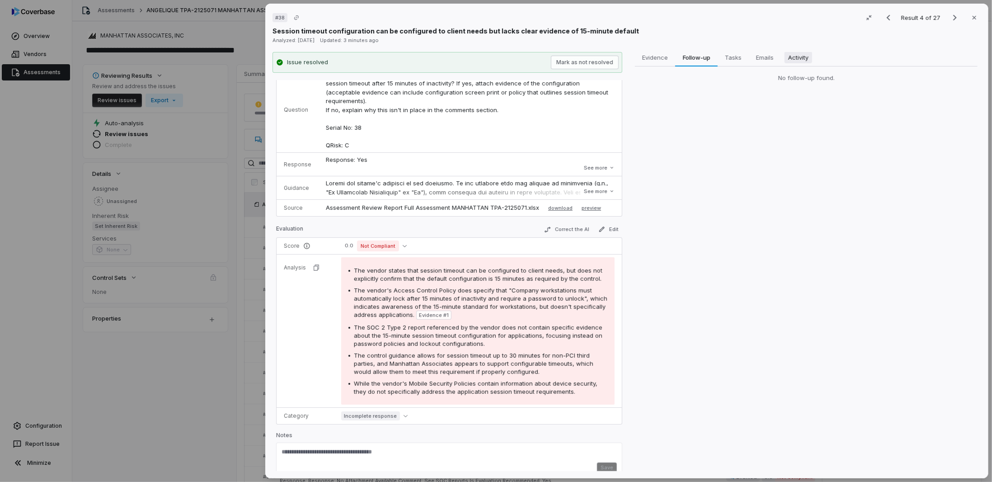
click at [802, 59] on span "Activity" at bounding box center [799, 58] width 28 height 12
click at [704, 61] on span "Follow-up" at bounding box center [696, 58] width 35 height 12
click at [803, 58] on span "Activity" at bounding box center [799, 58] width 28 height 12
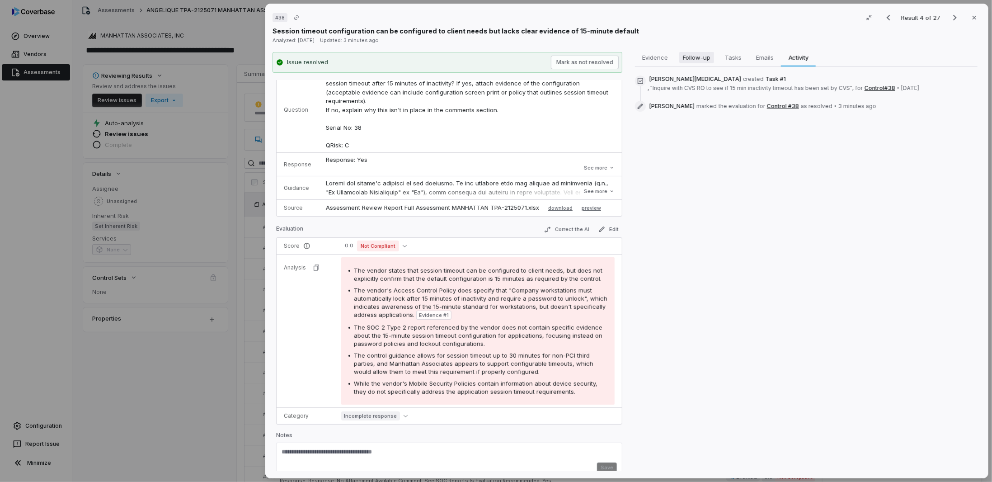
click at [688, 54] on span "Follow-up" at bounding box center [696, 58] width 35 height 12
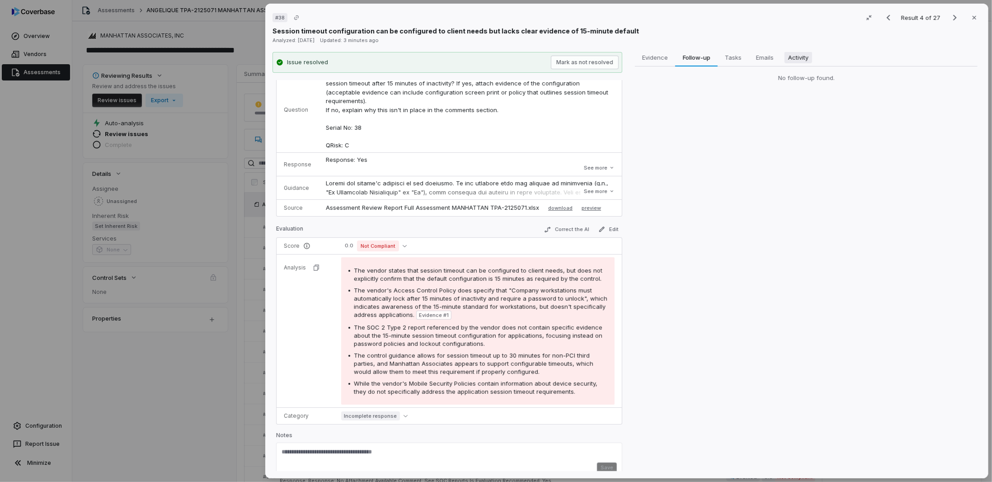
click at [800, 54] on span "Activity" at bounding box center [799, 58] width 28 height 12
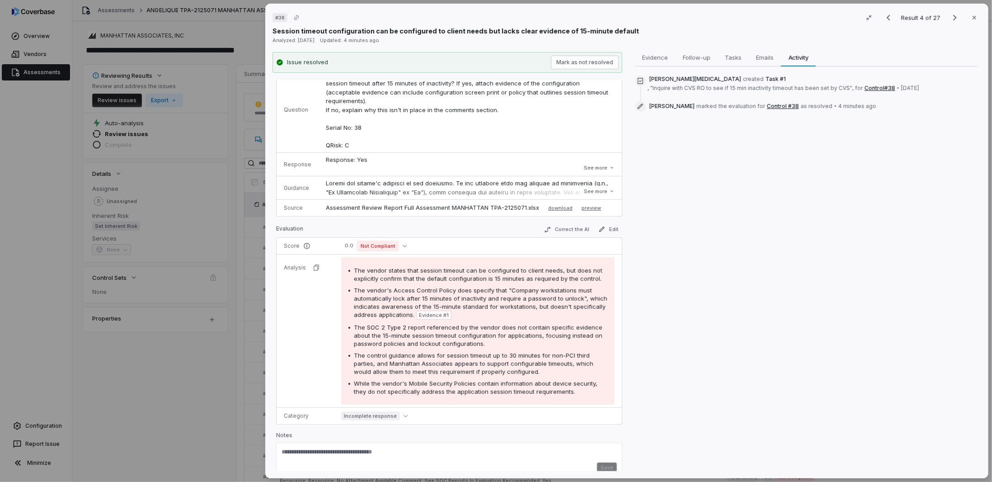
click at [174, 385] on div "# 38 Result 4 of 27 Close Session timeout configuration can be configured to cl…" at bounding box center [496, 241] width 992 height 482
